Goal: Use online tool/utility

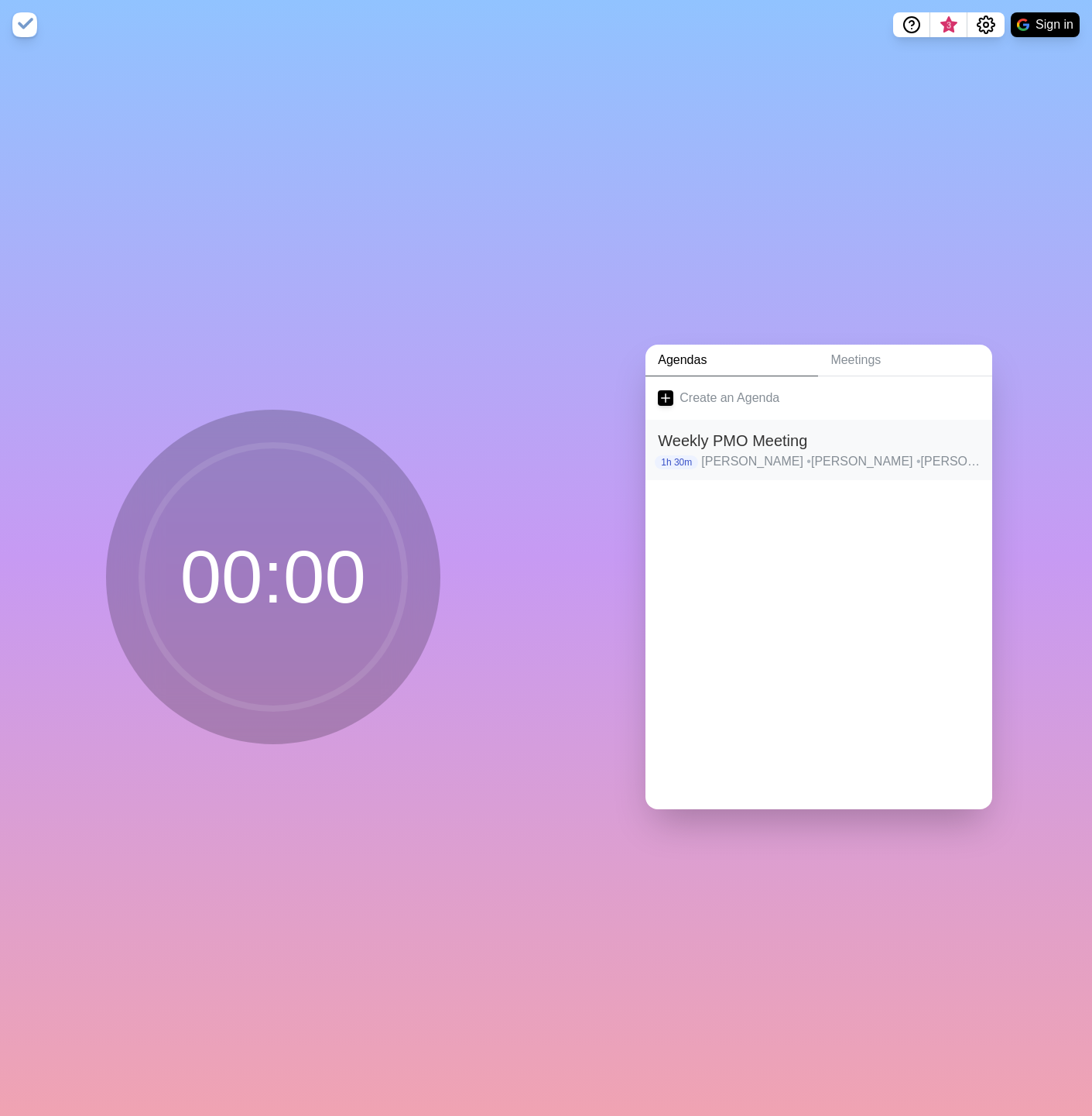
click at [812, 439] on h2 "Weekly PMO Meeting" at bounding box center [819, 441] width 322 height 24
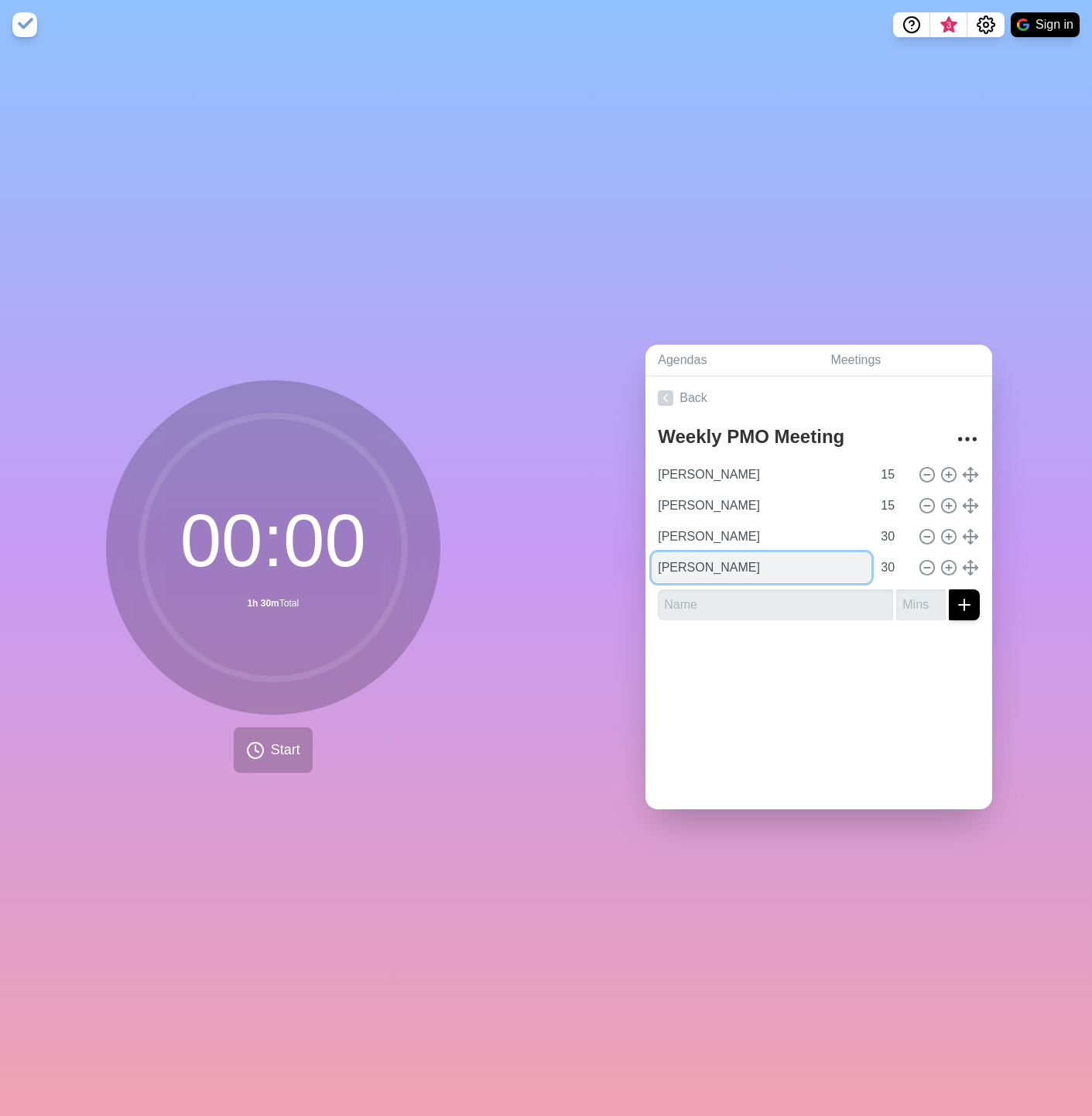
click at [739, 567] on input "[PERSON_NAME]" at bounding box center [762, 567] width 220 height 31
click at [254, 747] on icon at bounding box center [255, 750] width 19 height 19
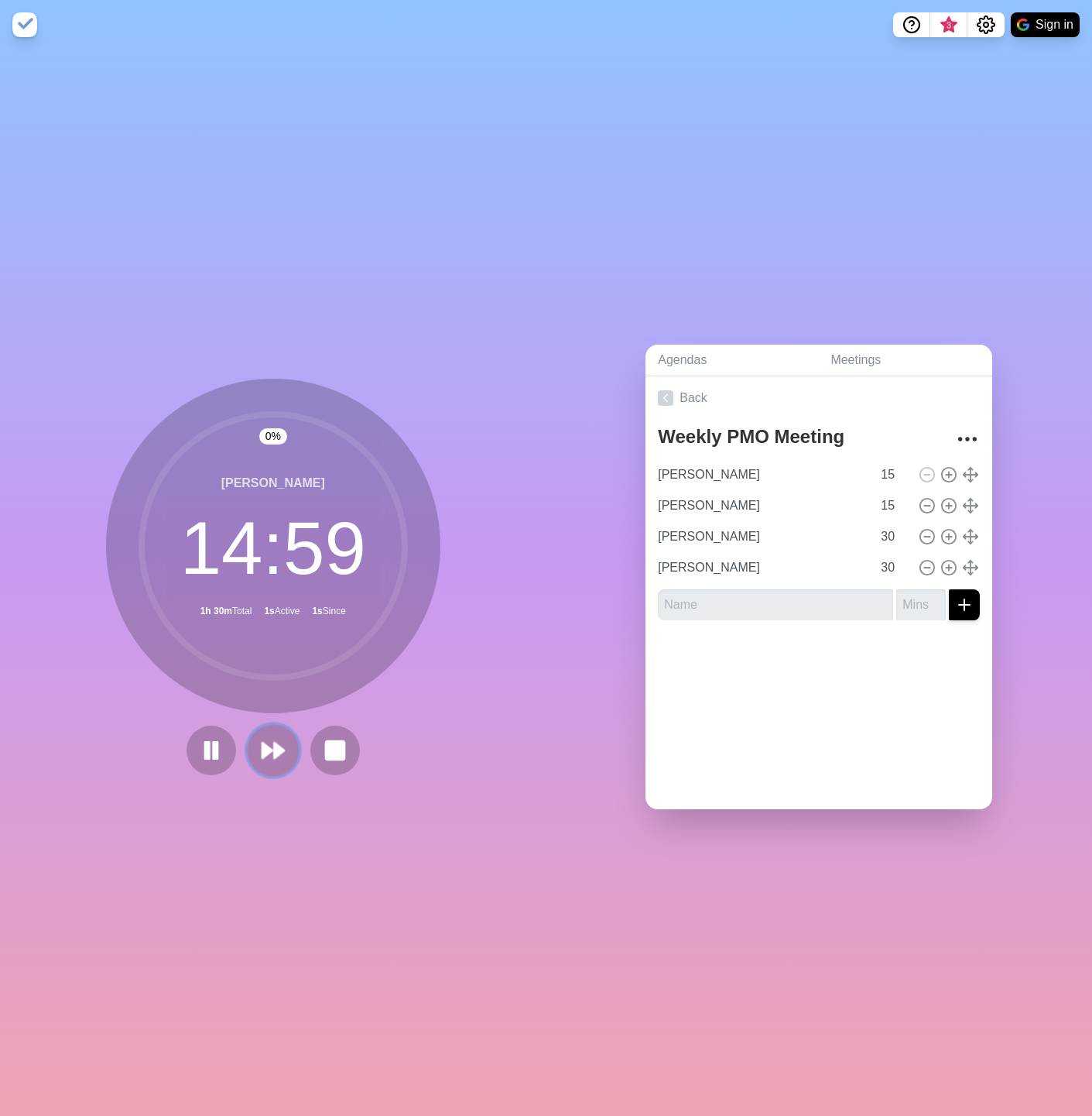
click at [266, 752] on icon at bounding box center [273, 750] width 26 height 26
click at [305, 743] on polygon at bounding box center [310, 750] width 10 height 15
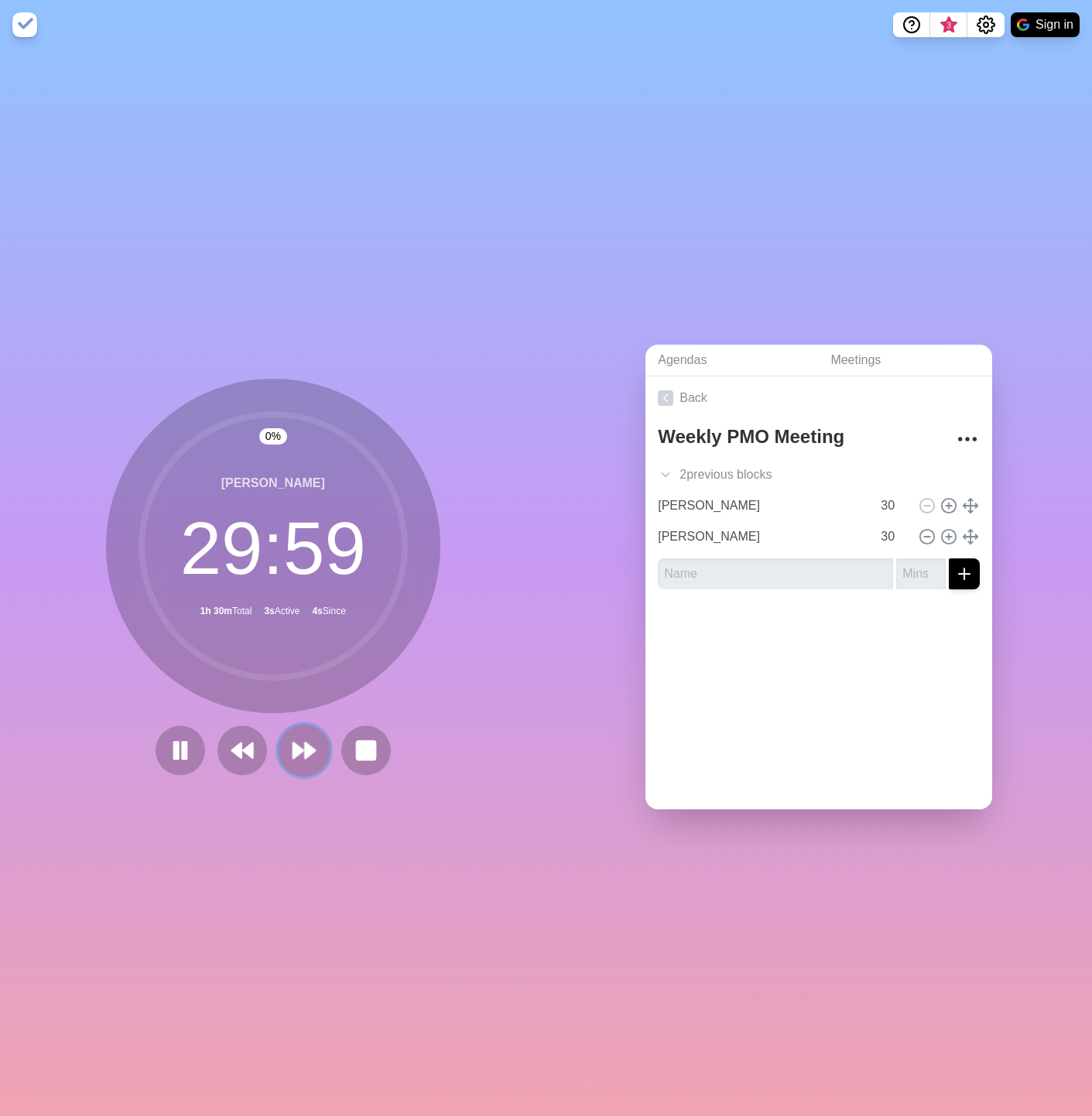
click at [297, 745] on polygon at bounding box center [298, 750] width 10 height 15
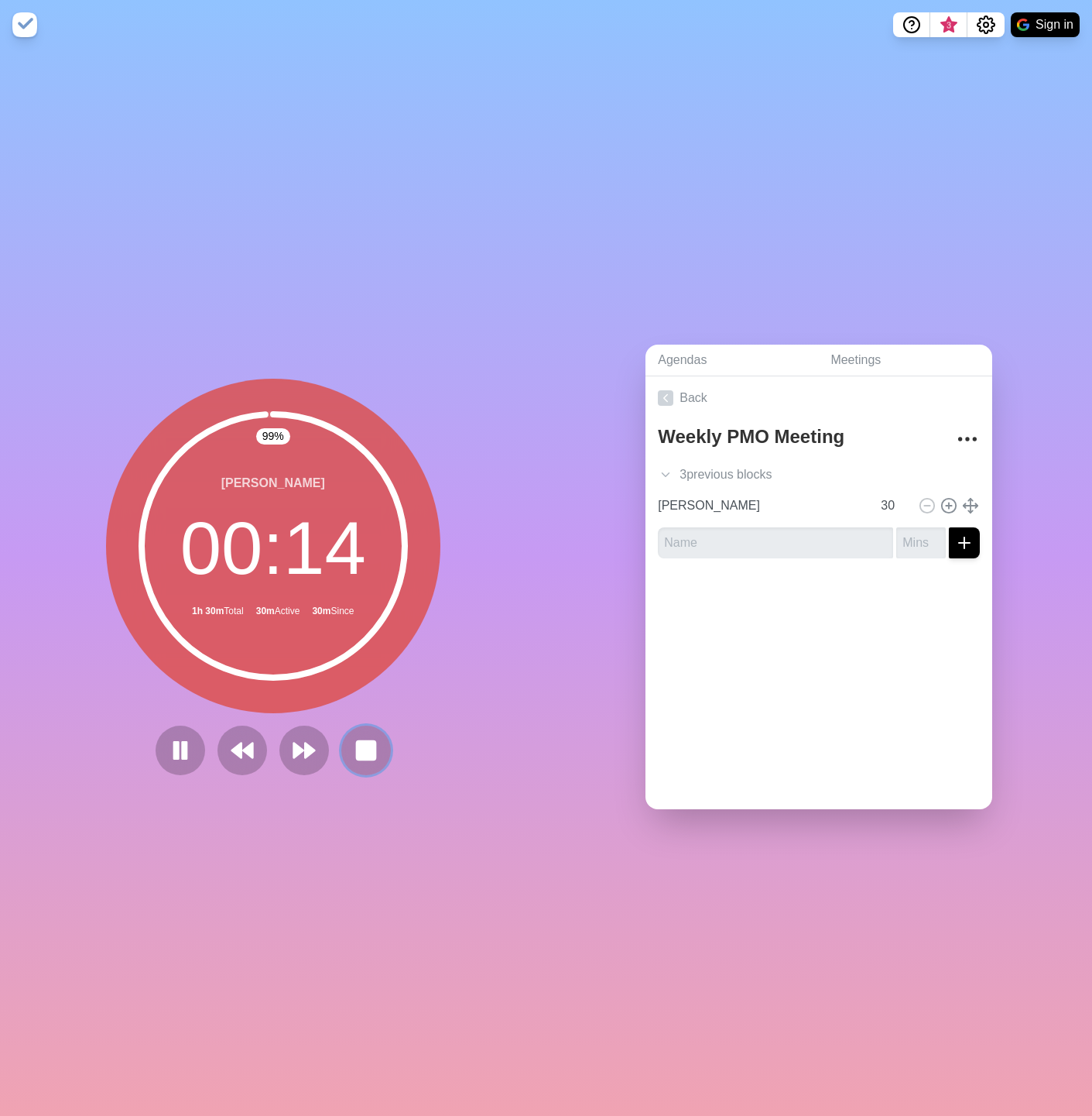
click at [357, 747] on rect at bounding box center [367, 750] width 19 height 19
